Goal: Task Accomplishment & Management: Use online tool/utility

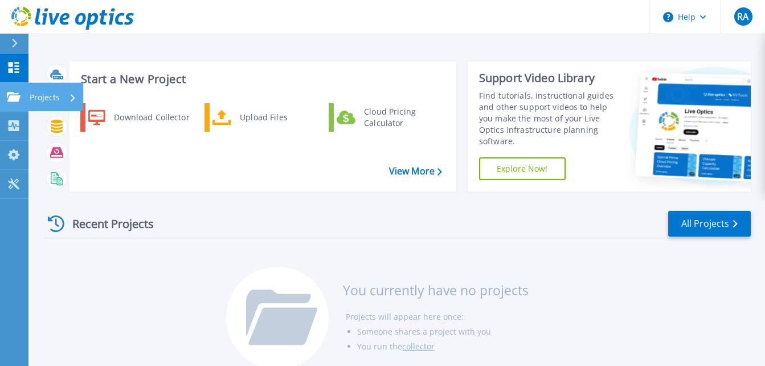
click at [71, 93] on div "Projects" at bounding box center [53, 98] width 47 height 30
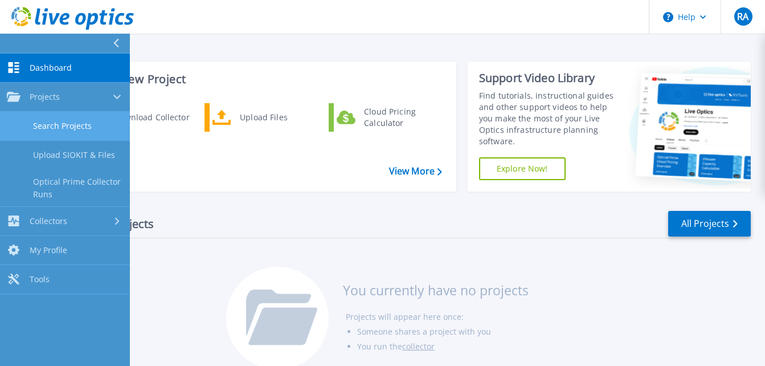
click at [89, 124] on link "Search Projects" at bounding box center [65, 126] width 130 height 29
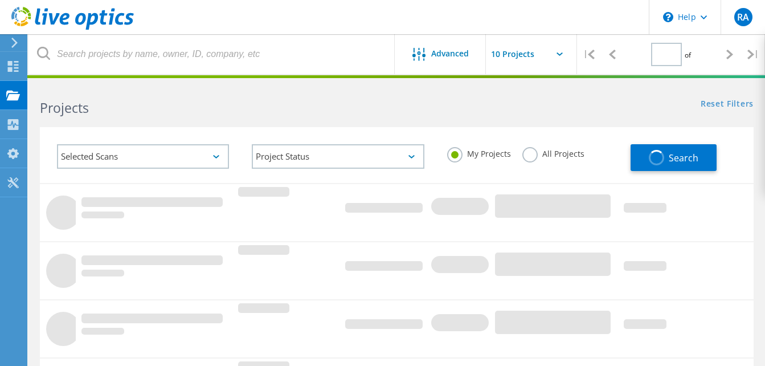
type input "1"
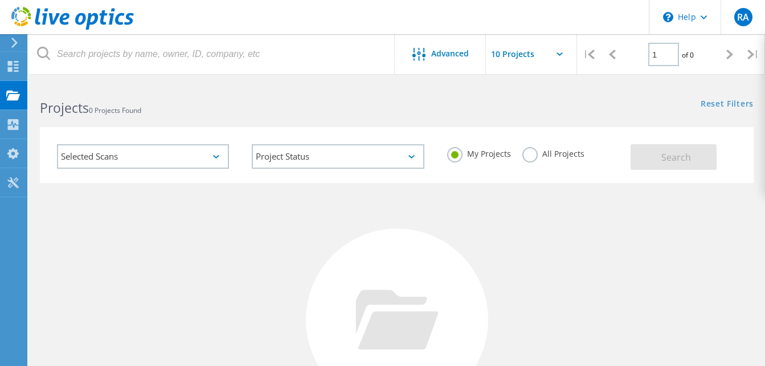
click at [542, 154] on label "All Projects" at bounding box center [554, 152] width 62 height 11
click at [0, 0] on input "All Projects" at bounding box center [0, 0] width 0 height 0
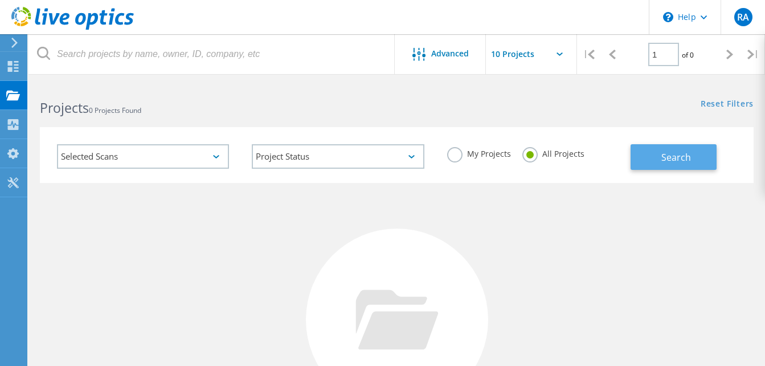
click at [669, 156] on span "Search" at bounding box center [677, 157] width 30 height 13
click at [169, 160] on div "Selected Scans" at bounding box center [143, 156] width 172 height 25
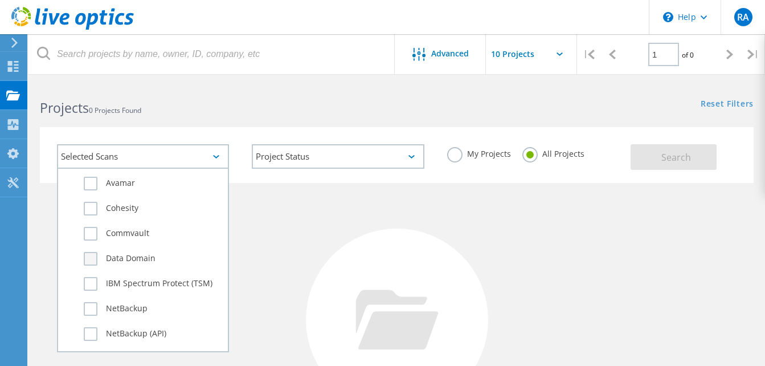
scroll to position [684, 0]
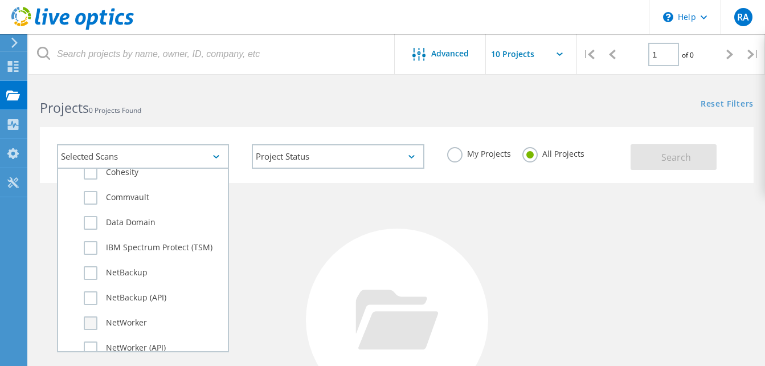
click at [94, 323] on label "NetWorker" at bounding box center [153, 323] width 138 height 14
click at [0, 0] on input "NetWorker" at bounding box center [0, 0] width 0 height 0
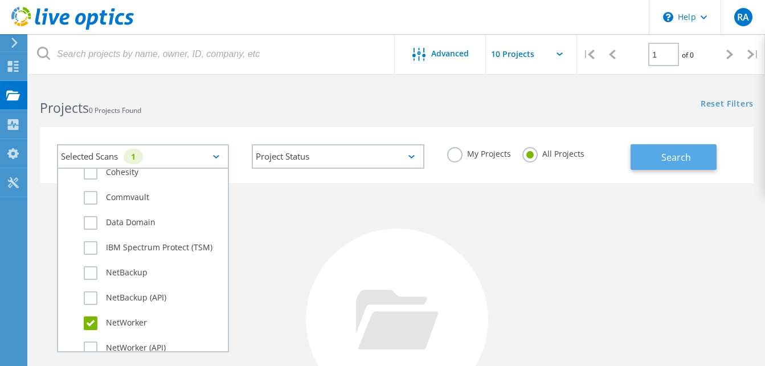
click at [648, 160] on button "Search" at bounding box center [674, 157] width 86 height 26
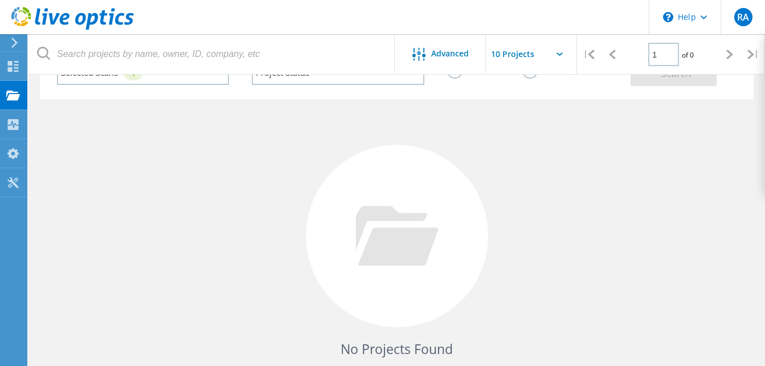
scroll to position [0, 0]
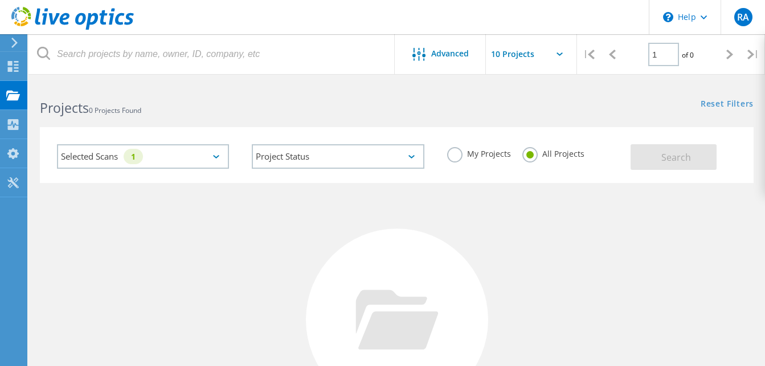
click at [133, 156] on div "1" at bounding box center [133, 156] width 19 height 15
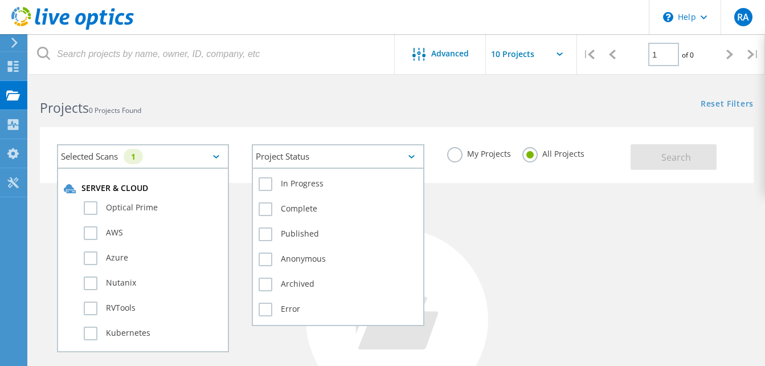
click at [360, 148] on div "Project Status" at bounding box center [338, 156] width 172 height 25
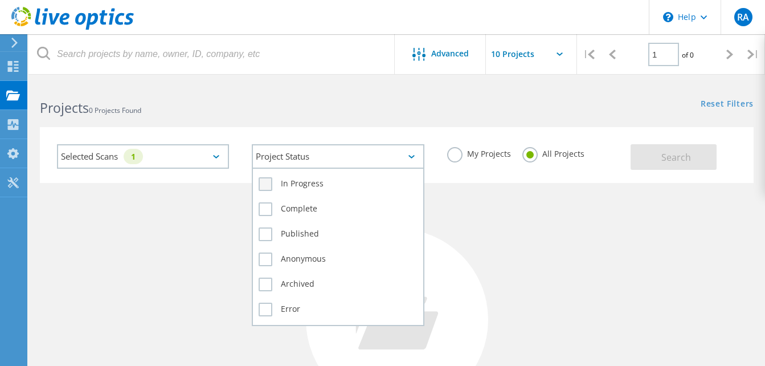
click at [297, 186] on label "In Progress" at bounding box center [338, 184] width 158 height 14
click at [0, 0] on input "In Progress" at bounding box center [0, 0] width 0 height 0
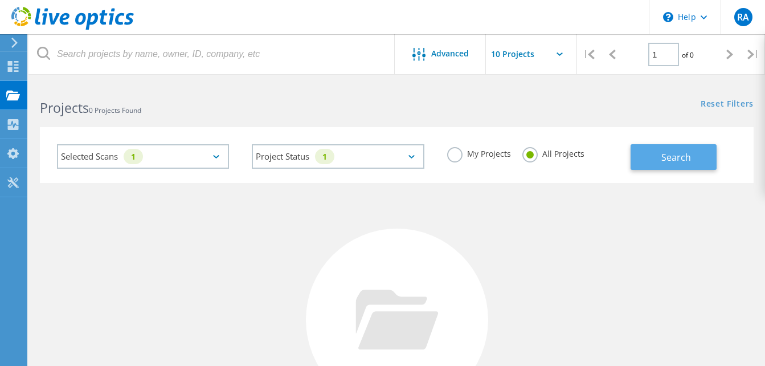
click at [671, 159] on span "Search" at bounding box center [677, 157] width 30 height 13
click at [464, 155] on label "My Projects" at bounding box center [479, 152] width 64 height 11
click at [0, 0] on input "My Projects" at bounding box center [0, 0] width 0 height 0
click at [677, 159] on span "Search" at bounding box center [677, 157] width 30 height 13
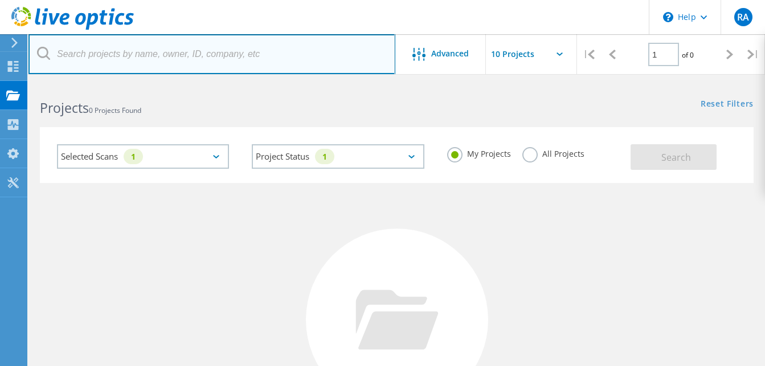
drag, startPoint x: 162, startPoint y: 56, endPoint x: 193, endPoint y: 60, distance: 30.5
click at [162, 55] on input "text" at bounding box center [211, 54] width 367 height 40
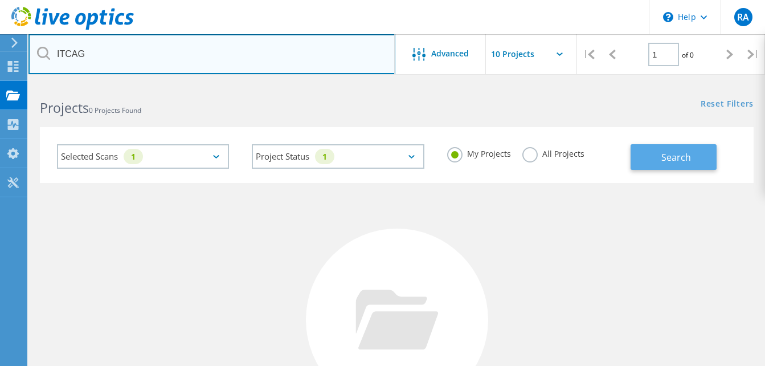
type input "ITCAG"
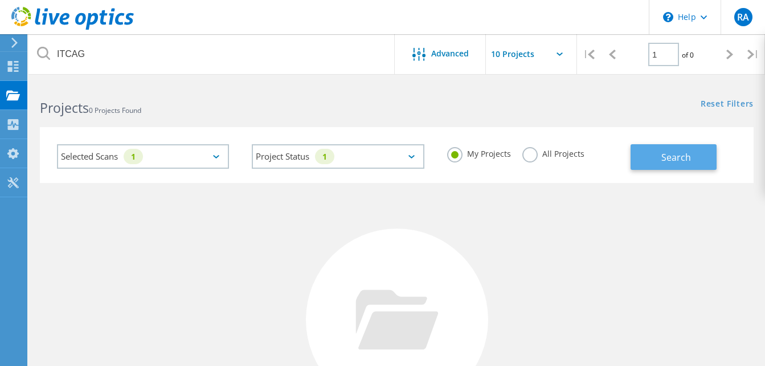
click at [653, 158] on button "Search" at bounding box center [674, 157] width 86 height 26
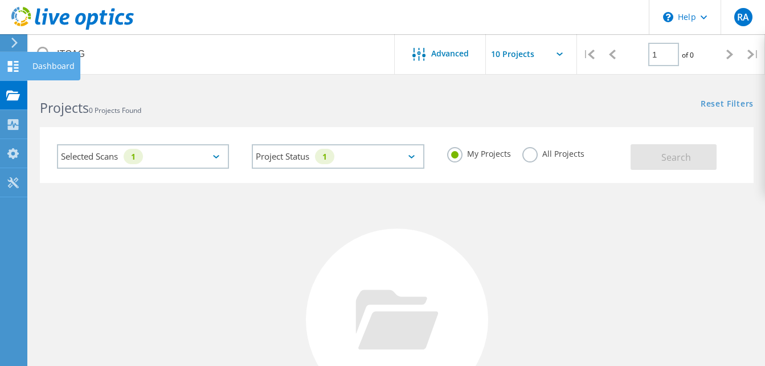
click at [18, 66] on icon at bounding box center [13, 66] width 14 height 11
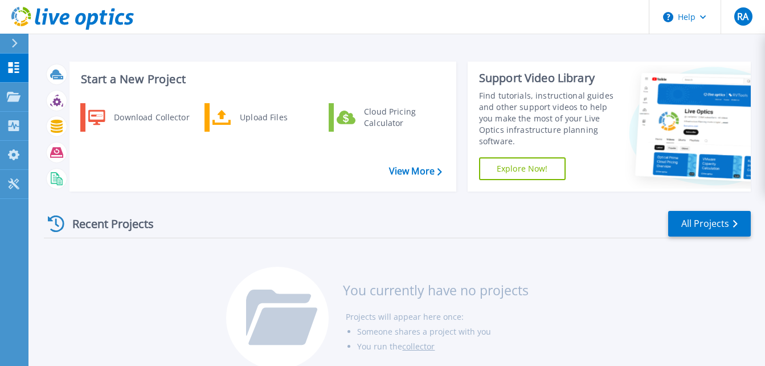
click at [53, 224] on icon at bounding box center [56, 223] width 17 height 17
click at [109, 231] on div "Recent Projects" at bounding box center [106, 224] width 125 height 28
click at [177, 235] on div "Recent Projects All Projects" at bounding box center [397, 224] width 707 height 28
click at [66, 99] on div "Projects" at bounding box center [53, 98] width 47 height 30
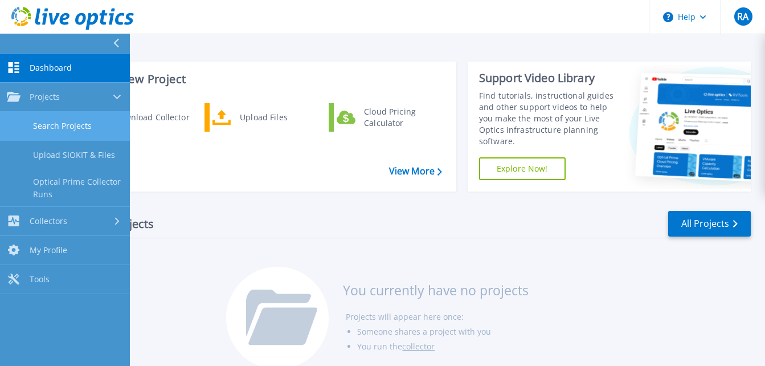
click at [79, 136] on link "Search Projects" at bounding box center [65, 126] width 130 height 29
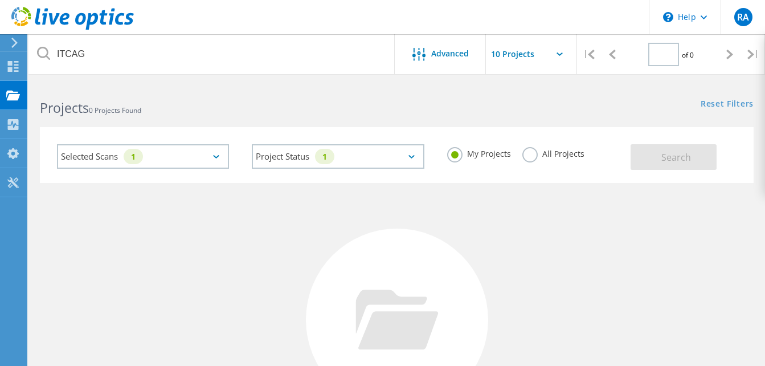
type input "1"
click at [210, 153] on div "Selected Scans 1" at bounding box center [143, 156] width 172 height 25
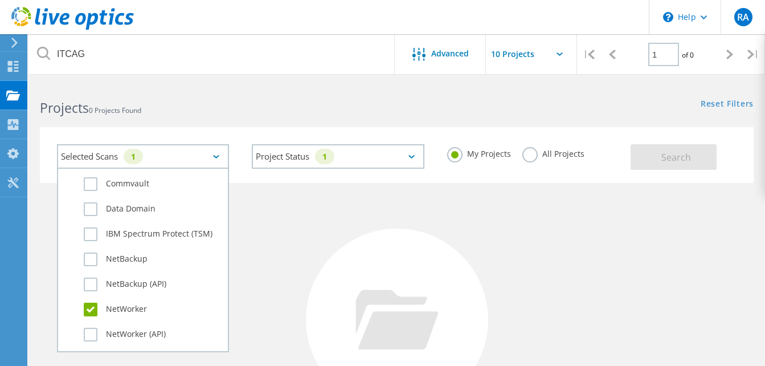
scroll to position [798, 0]
click at [88, 207] on label "NetWorker" at bounding box center [153, 209] width 138 height 14
click at [0, 0] on input "NetWorker" at bounding box center [0, 0] width 0 height 0
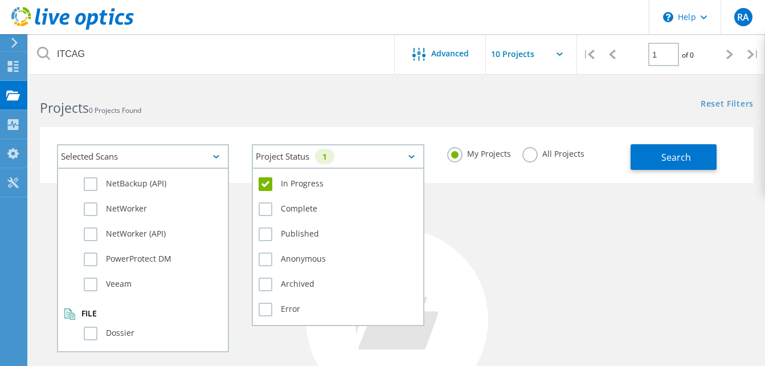
click at [394, 154] on div "Project Status 1" at bounding box center [338, 156] width 172 height 25
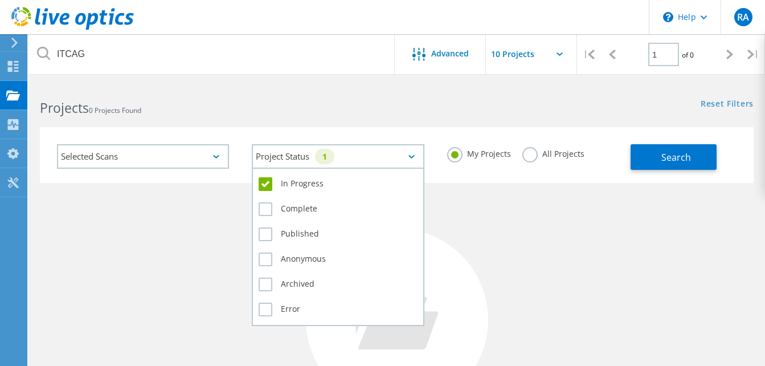
click at [267, 186] on label "In Progress" at bounding box center [338, 184] width 158 height 14
click at [0, 0] on input "In Progress" at bounding box center [0, 0] width 0 height 0
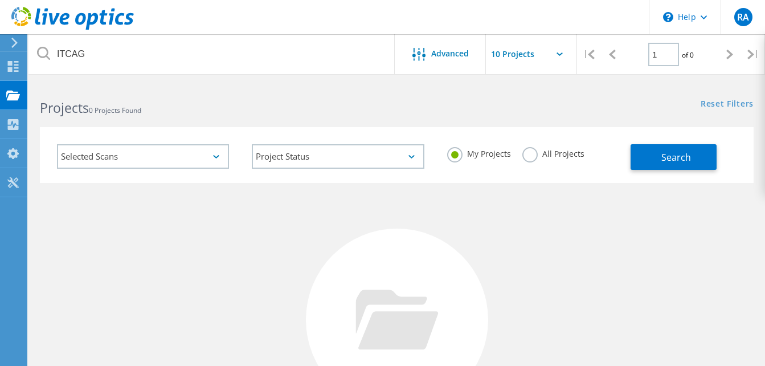
click at [529, 219] on div "No Projects Found Try refining your search." at bounding box center [397, 330] width 714 height 295
click at [540, 156] on label "All Projects" at bounding box center [554, 152] width 62 height 11
click at [0, 0] on input "All Projects" at bounding box center [0, 0] width 0 height 0
drag, startPoint x: 763, startPoint y: 113, endPoint x: 738, endPoint y: 105, distance: 26.3
click at [759, 113] on div "Selected Scans Project Status In Progress Complete Published Anonymous Archived…" at bounding box center [396, 148] width 737 height 70
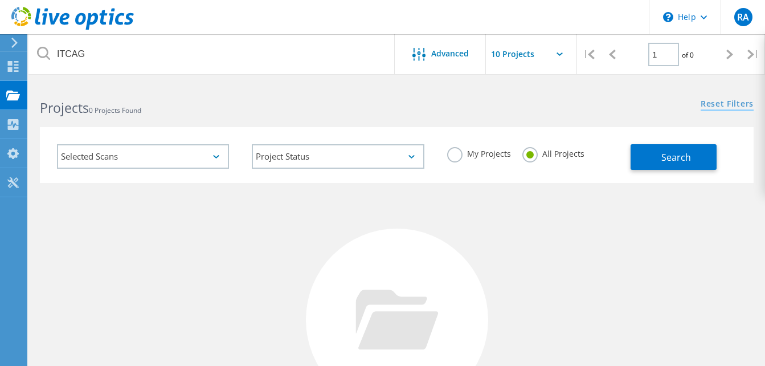
click at [738, 105] on link "Reset Filters" at bounding box center [727, 105] width 53 height 10
click at [630, 205] on div "No Projects Found Try refining your search." at bounding box center [397, 330] width 714 height 295
click at [525, 153] on label "All Projects" at bounding box center [554, 152] width 62 height 11
click at [0, 0] on input "All Projects" at bounding box center [0, 0] width 0 height 0
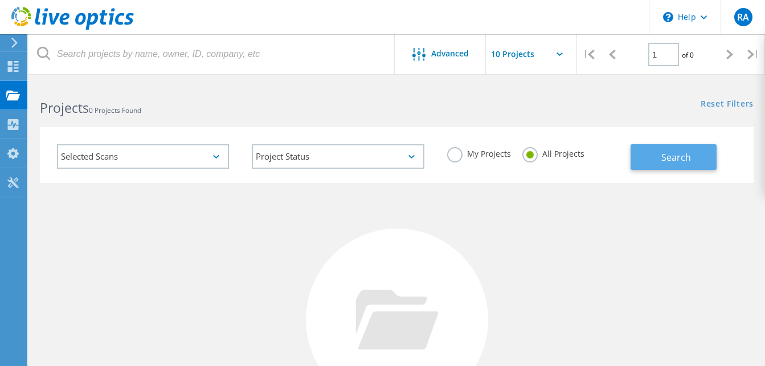
click at [673, 153] on span "Search" at bounding box center [677, 157] width 30 height 13
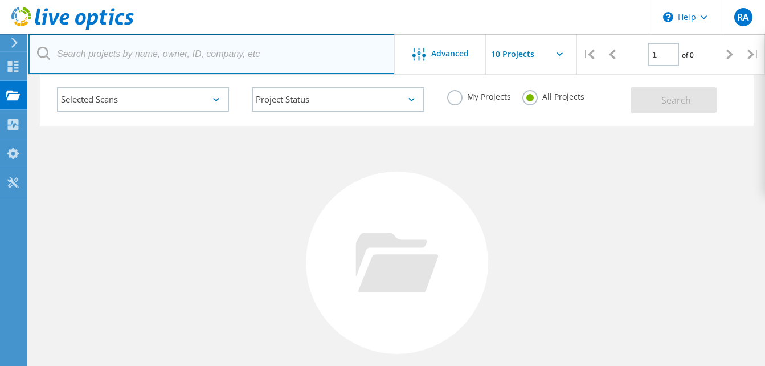
click at [255, 63] on input "text" at bounding box center [211, 54] width 367 height 40
type input "Bekaert"
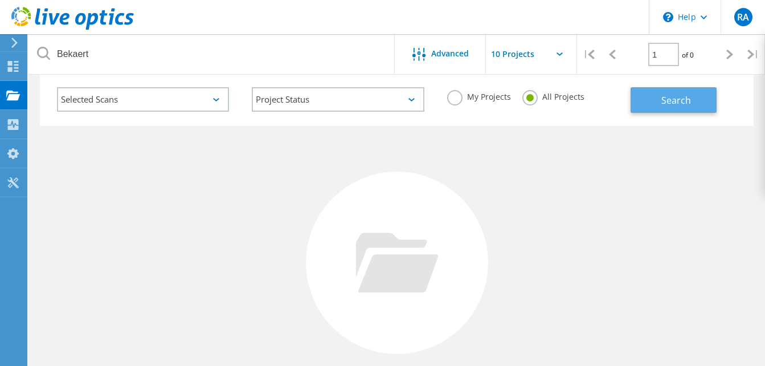
click at [659, 104] on button "Search" at bounding box center [674, 100] width 86 height 26
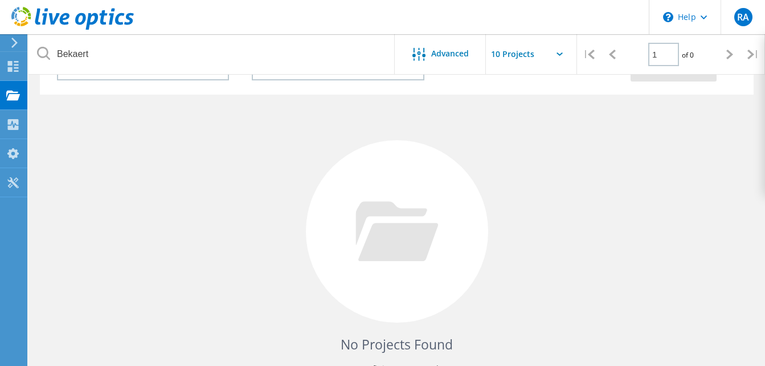
scroll to position [0, 0]
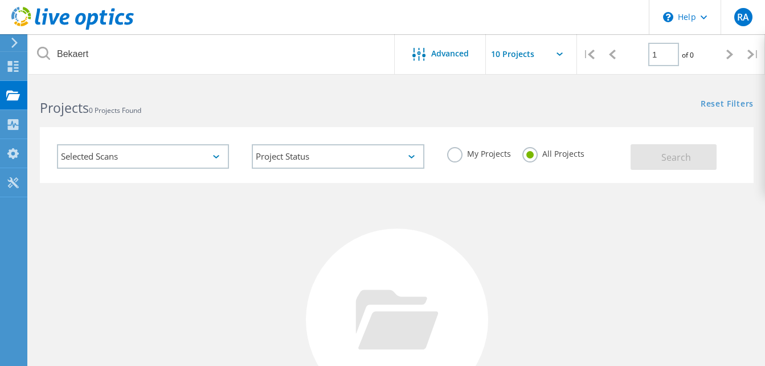
click at [18, 40] on icon at bounding box center [14, 43] width 9 height 10
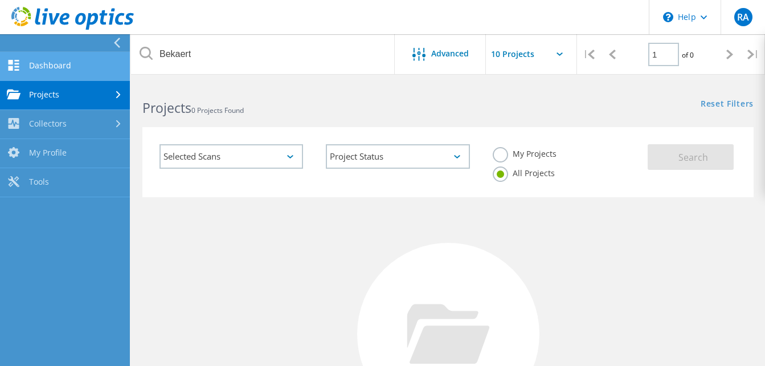
click at [67, 65] on link "Dashboard" at bounding box center [65, 66] width 130 height 29
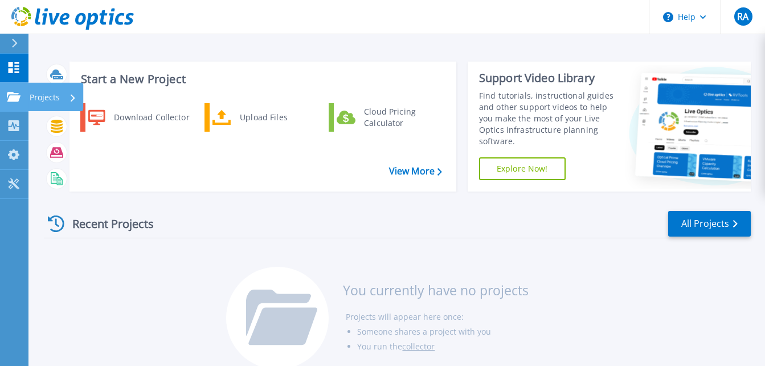
click at [71, 97] on icon at bounding box center [73, 97] width 5 height 7
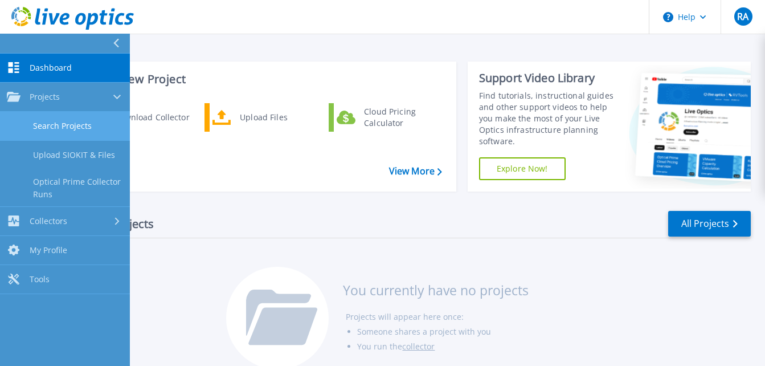
click at [71, 124] on link "Search Projects" at bounding box center [65, 126] width 130 height 29
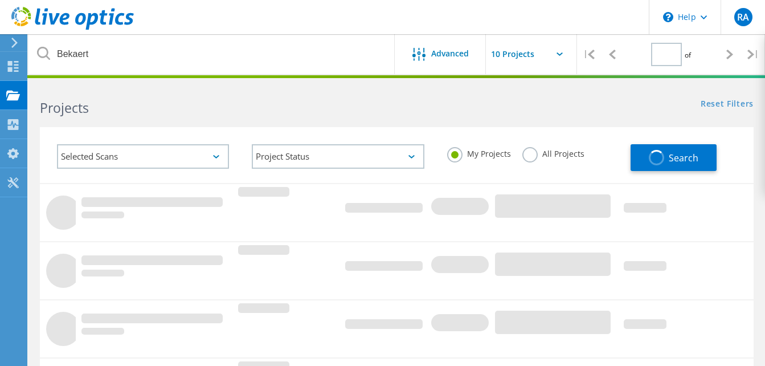
type input "1"
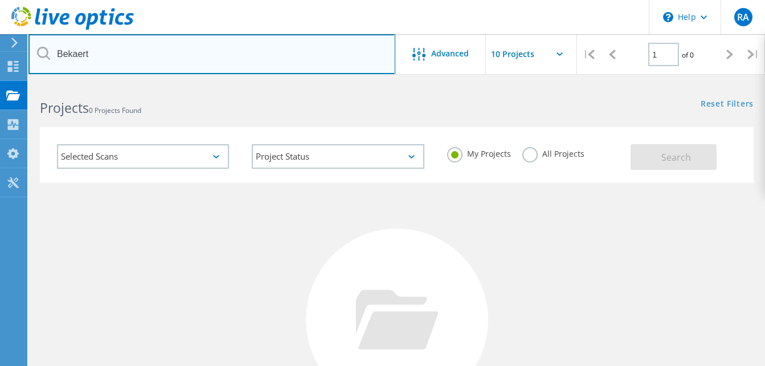
click at [106, 55] on input "Bekaert" at bounding box center [211, 54] width 367 height 40
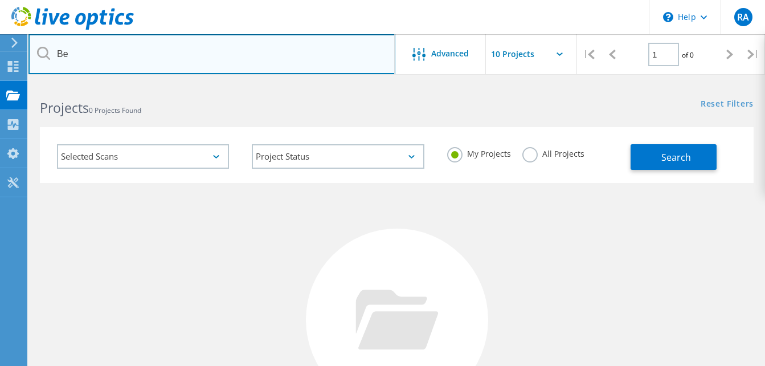
type input "B"
click at [113, 61] on input "text" at bounding box center [211, 54] width 367 height 40
type input "ITCAG_net"
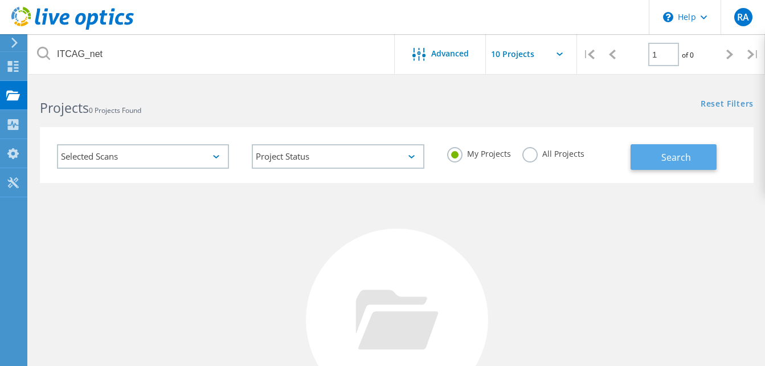
click at [665, 151] on span "Search" at bounding box center [677, 157] width 30 height 13
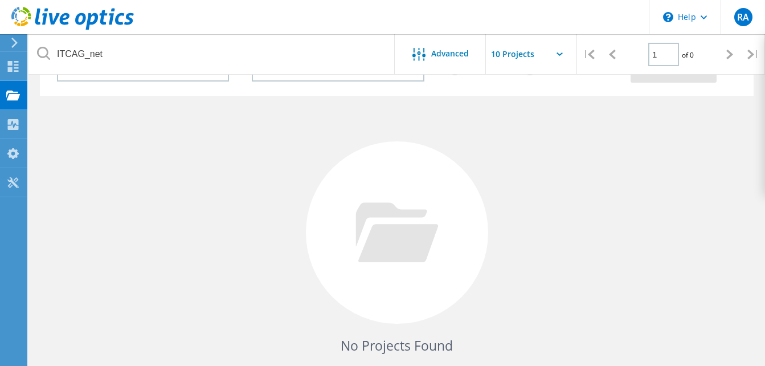
scroll to position [159, 0]
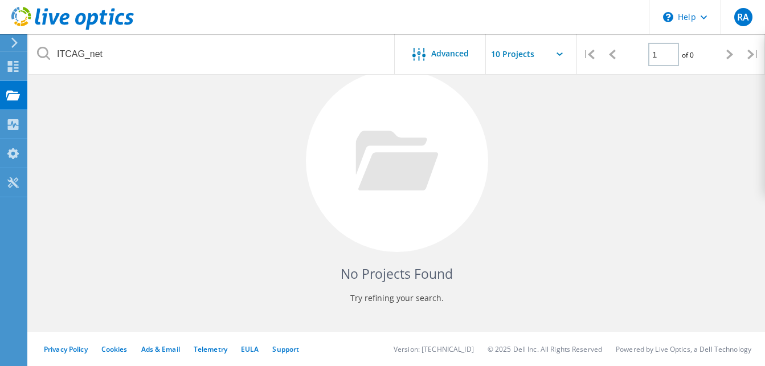
click at [426, 290] on p "Try refining your search." at bounding box center [396, 298] width 691 height 18
click at [405, 150] on icon at bounding box center [397, 161] width 83 height 60
click at [479, 215] on div "No Projects Found Try refining your search." at bounding box center [397, 171] width 714 height 295
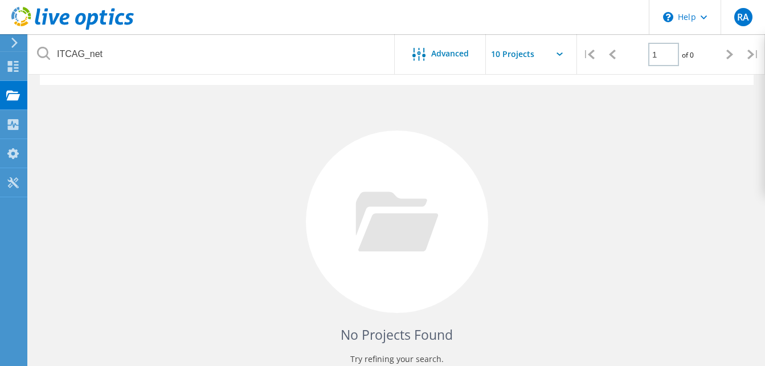
scroll to position [0, 0]
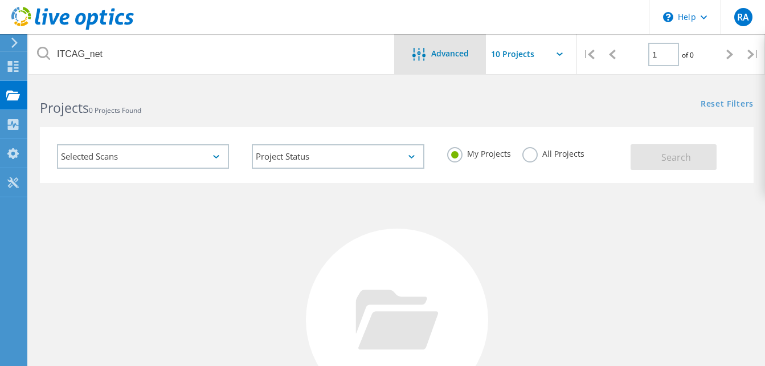
click at [455, 51] on span "Advanced" at bounding box center [450, 54] width 38 height 8
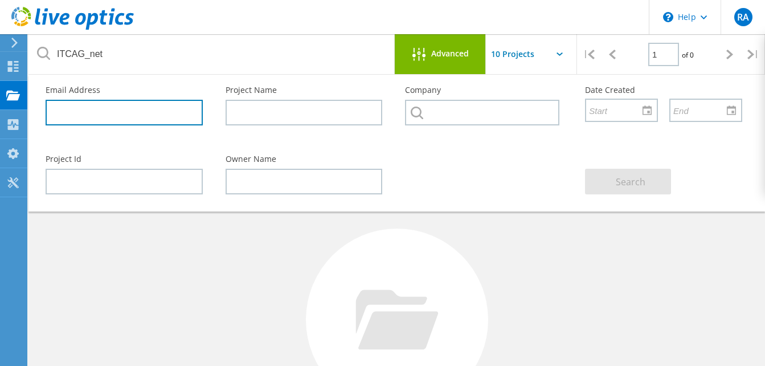
click at [136, 108] on input "text" at bounding box center [124, 113] width 157 height 26
click at [159, 115] on input "text" at bounding box center [124, 113] width 157 height 26
paste input "[EMAIL_ADDRESS][DOMAIN_NAME]"
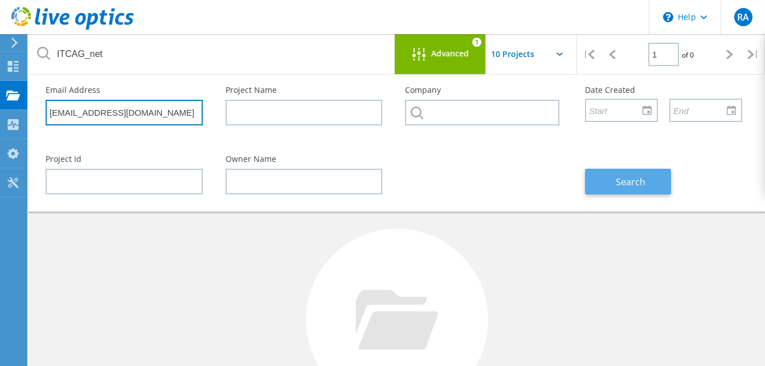
type input "[EMAIL_ADDRESS][DOMAIN_NAME]"
click at [619, 186] on span "Search" at bounding box center [631, 182] width 30 height 13
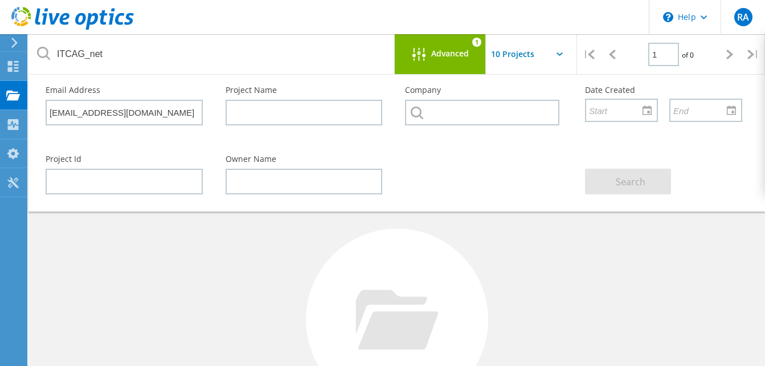
click at [544, 52] on input "text" at bounding box center [543, 54] width 114 height 40
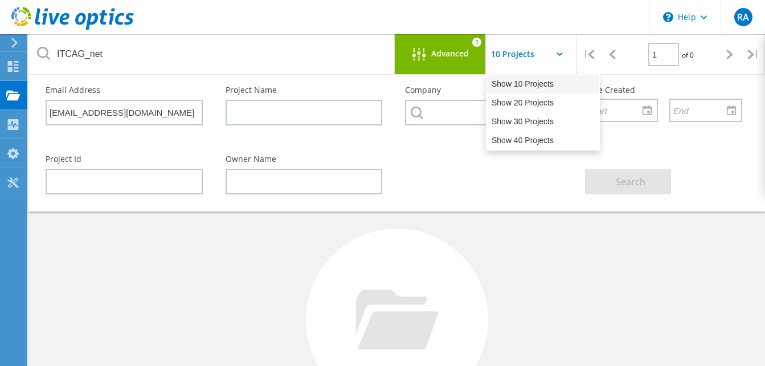
click at [539, 86] on div "Show 10 Projects" at bounding box center [543, 84] width 113 height 19
type input "Show 10 Projects"
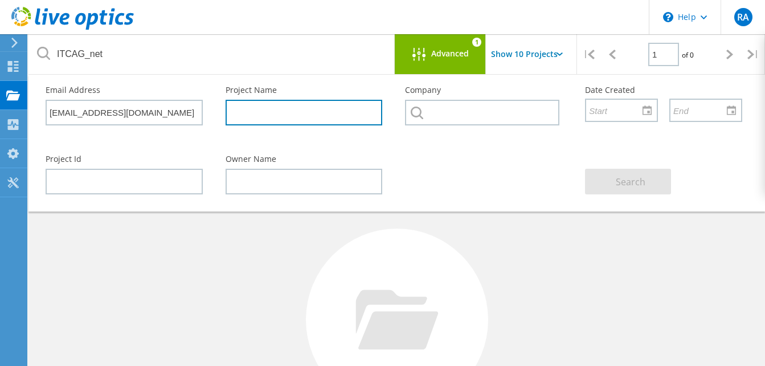
click at [275, 112] on input "text" at bounding box center [304, 113] width 157 height 26
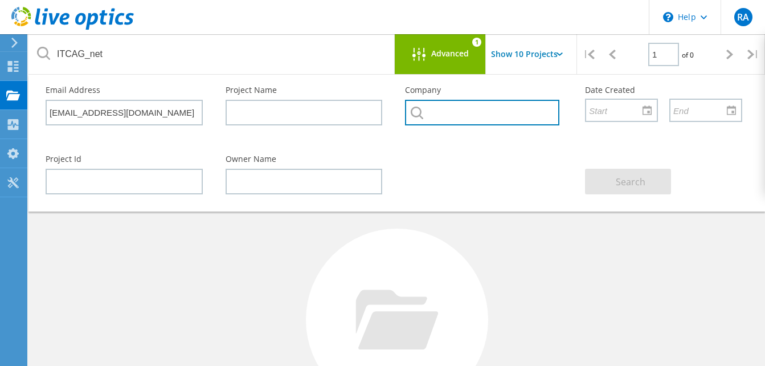
click at [480, 110] on input "text" at bounding box center [482, 113] width 154 height 26
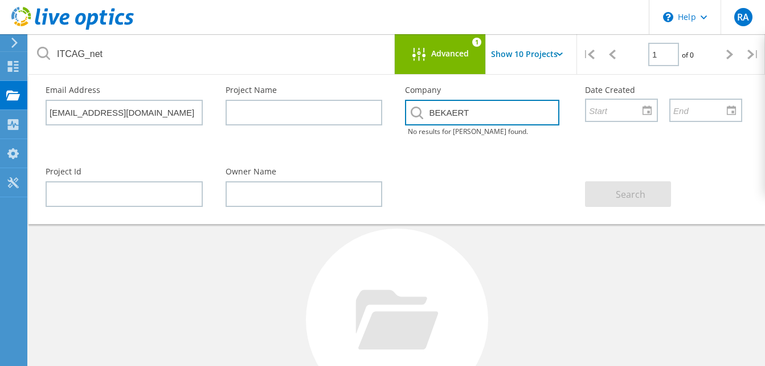
click at [482, 110] on input "BEKAERT" at bounding box center [482, 113] width 154 height 26
drag, startPoint x: 482, startPoint y: 110, endPoint x: 422, endPoint y: 112, distance: 59.9
click at [422, 112] on div "Bekaert No results for Bekaert found." at bounding box center [483, 122] width 157 height 45
type input "I"
type input "Infosys"
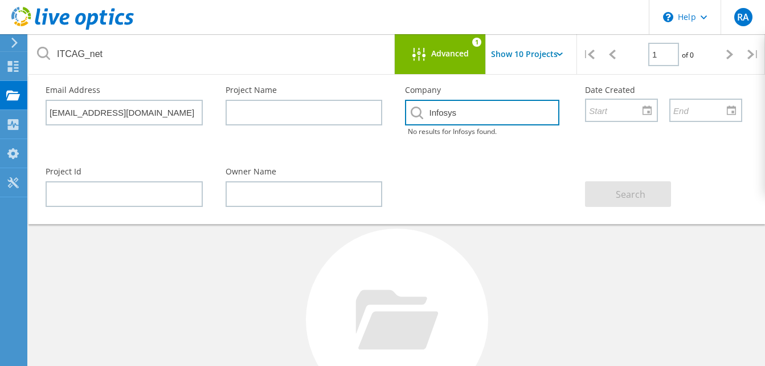
drag, startPoint x: 490, startPoint y: 116, endPoint x: 410, endPoint y: 113, distance: 80.4
click at [410, 113] on input "Infosys" at bounding box center [482, 113] width 154 height 26
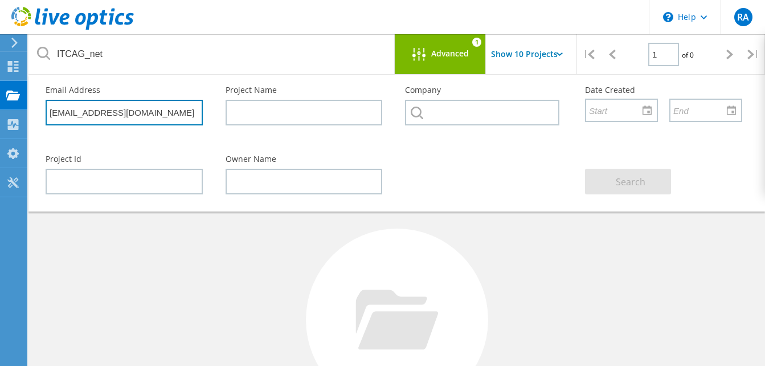
click at [172, 101] on input "[EMAIL_ADDRESS][DOMAIN_NAME]" at bounding box center [124, 113] width 157 height 26
click at [572, 238] on div "No Projects Found Try refining your search." at bounding box center [397, 330] width 714 height 295
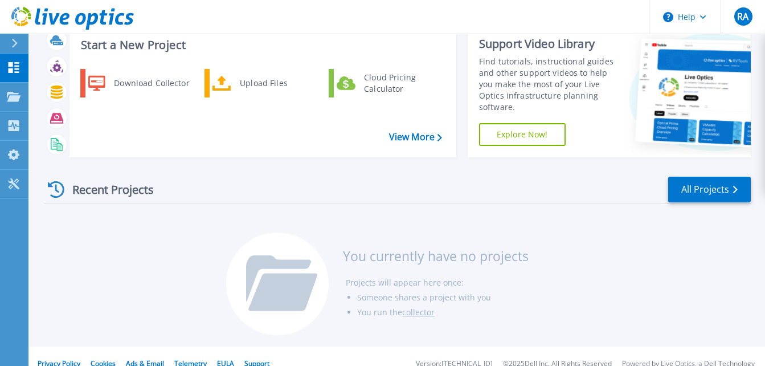
scroll to position [49, 0]
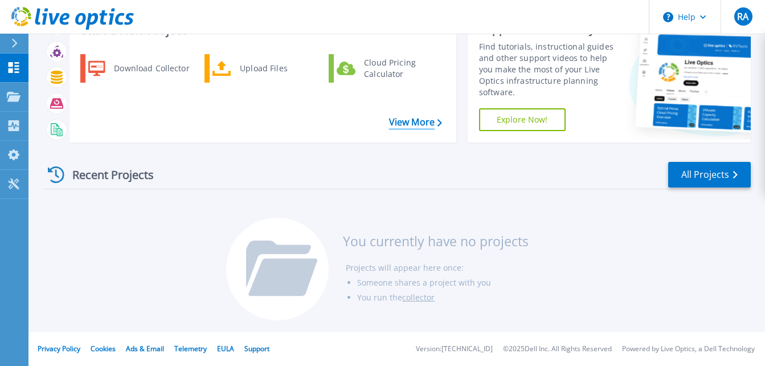
click at [420, 121] on link "View More" at bounding box center [415, 122] width 53 height 11
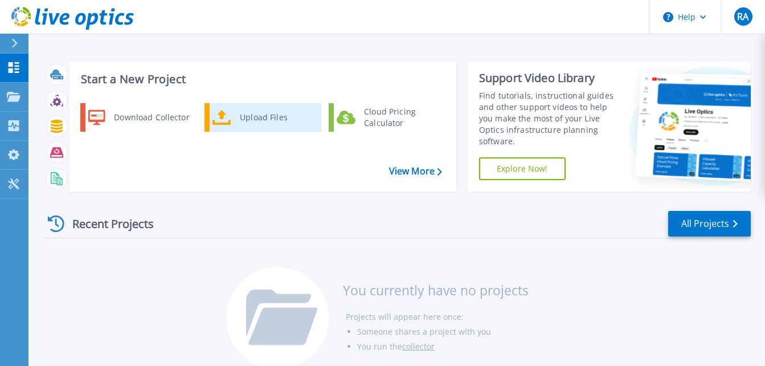
click at [244, 113] on div "Upload Files" at bounding box center [276, 117] width 84 height 23
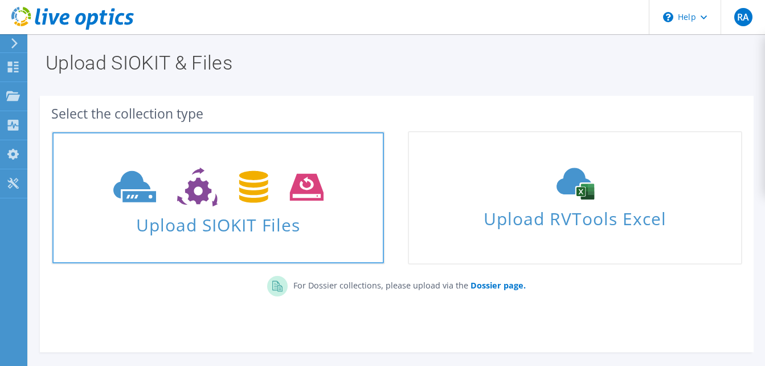
click at [212, 187] on icon at bounding box center [218, 187] width 210 height 39
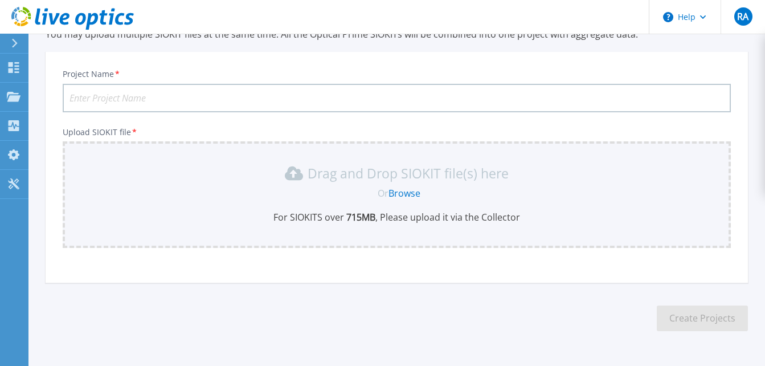
scroll to position [88, 0]
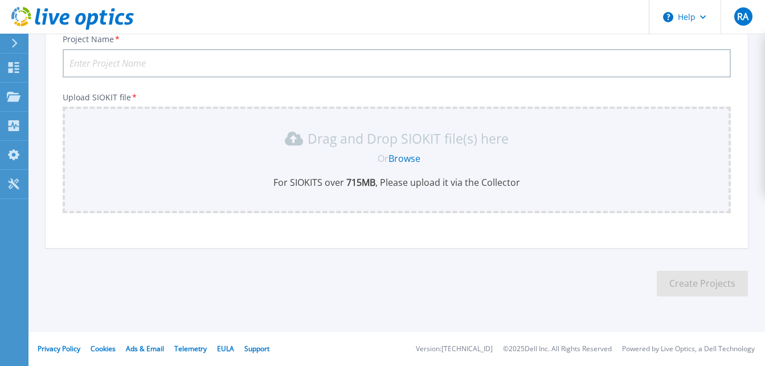
click at [405, 160] on link "Browse" at bounding box center [405, 158] width 32 height 13
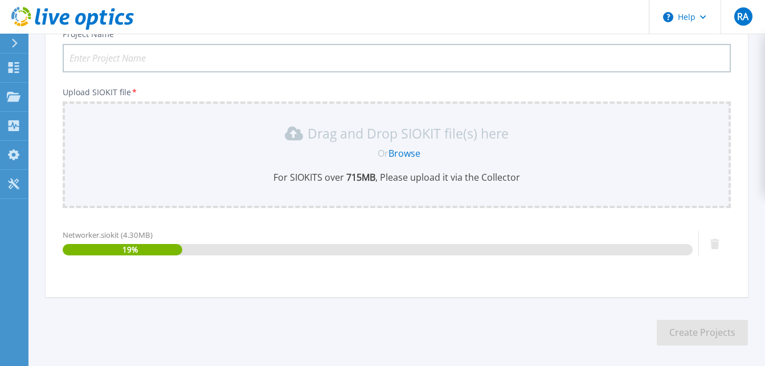
scroll to position [0, 0]
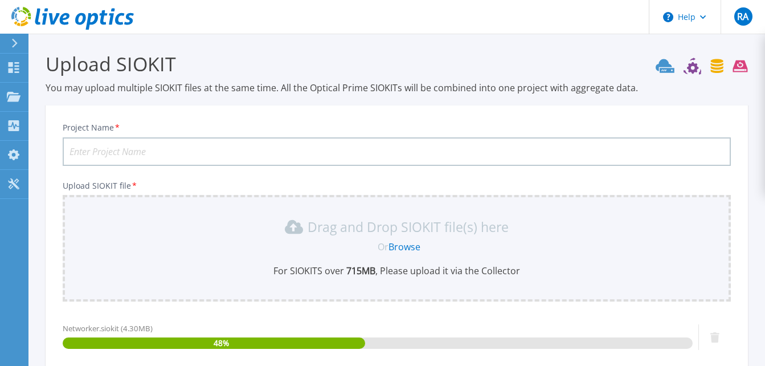
click at [276, 154] on input "Project Name *" at bounding box center [397, 151] width 668 height 28
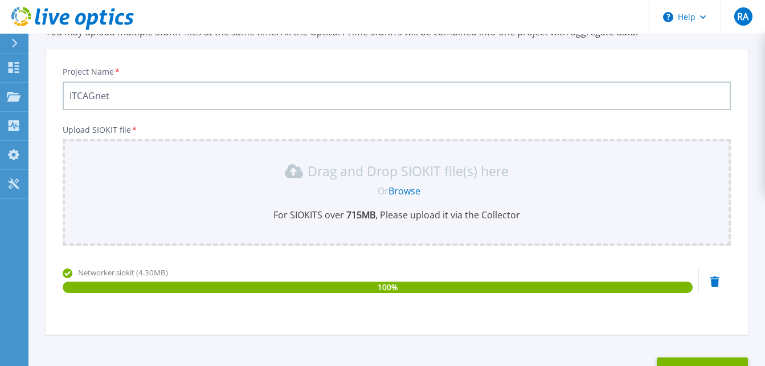
scroll to position [114, 0]
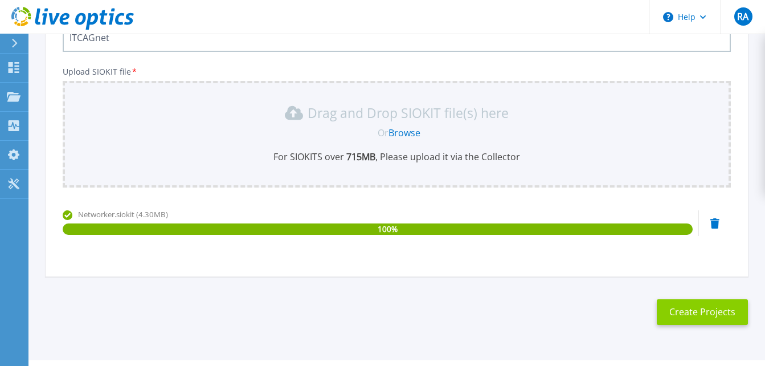
type input "ITCAGnet"
click at [690, 322] on button "Create Projects" at bounding box center [702, 312] width 91 height 26
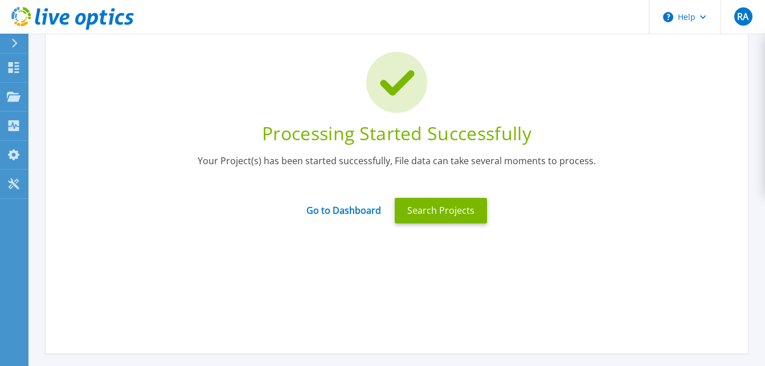
scroll to position [57, 0]
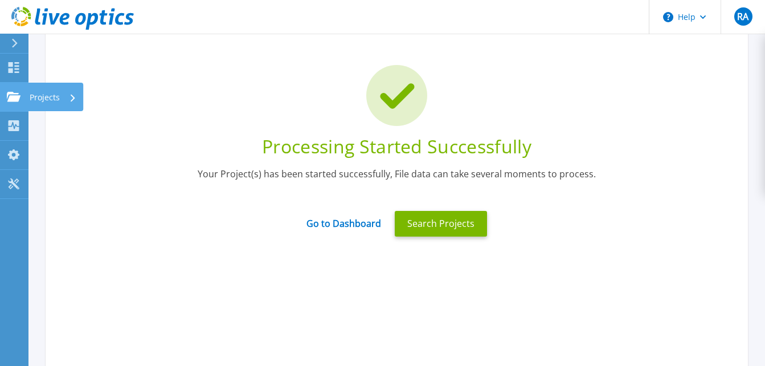
click at [45, 95] on p "Projects" at bounding box center [45, 98] width 30 height 30
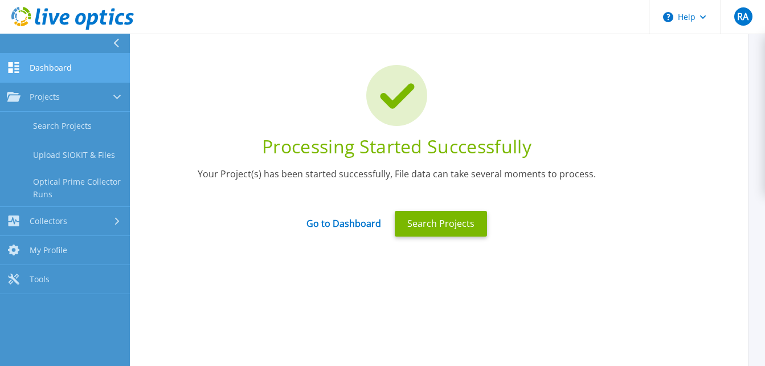
click at [51, 59] on link "Dashboard Dashboard" at bounding box center [65, 68] width 130 height 29
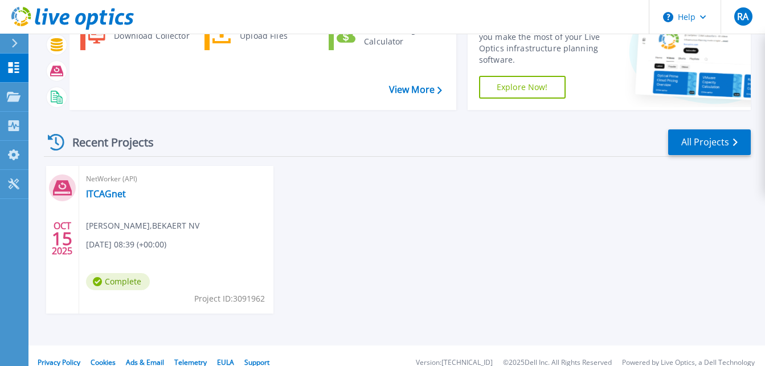
scroll to position [95, 0]
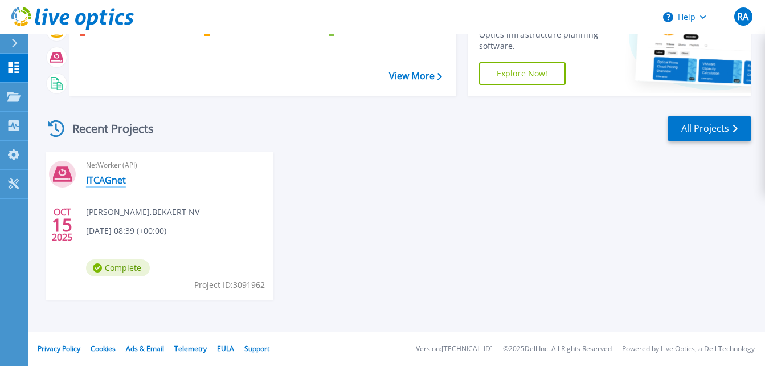
click at [95, 182] on link "ITCAGnet" at bounding box center [106, 179] width 40 height 11
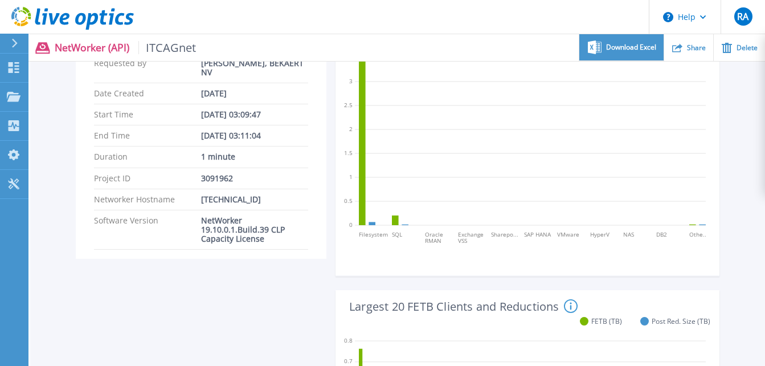
scroll to position [57, 0]
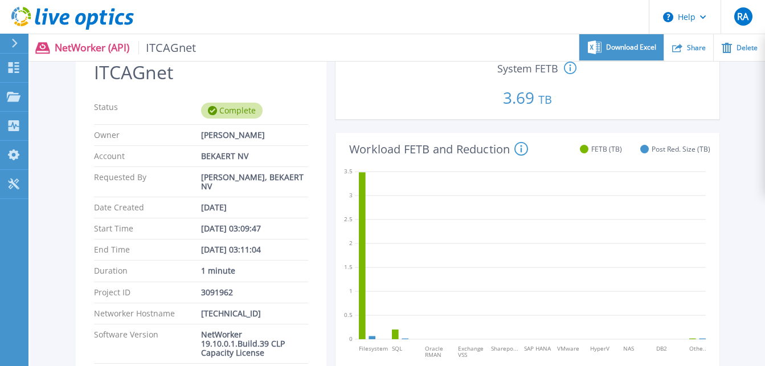
click at [632, 41] on div "Download Excel" at bounding box center [622, 47] width 84 height 27
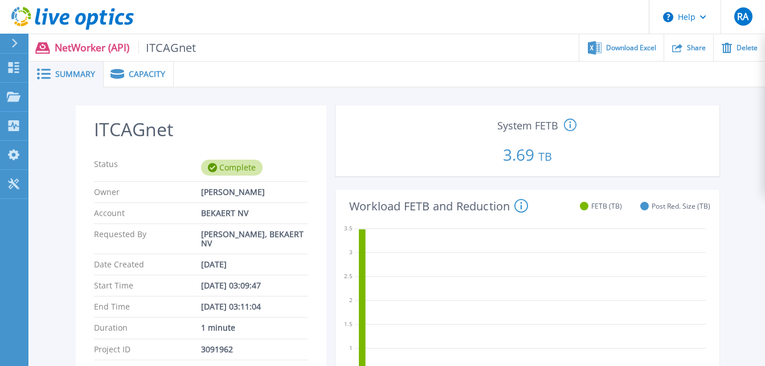
click at [72, 74] on span "Summary" at bounding box center [75, 74] width 40 height 8
click at [44, 70] on rect at bounding box center [46, 70] width 10 height 2
click at [159, 77] on span "Capacity" at bounding box center [147, 74] width 36 height 8
